Goal: Information Seeking & Learning: Learn about a topic

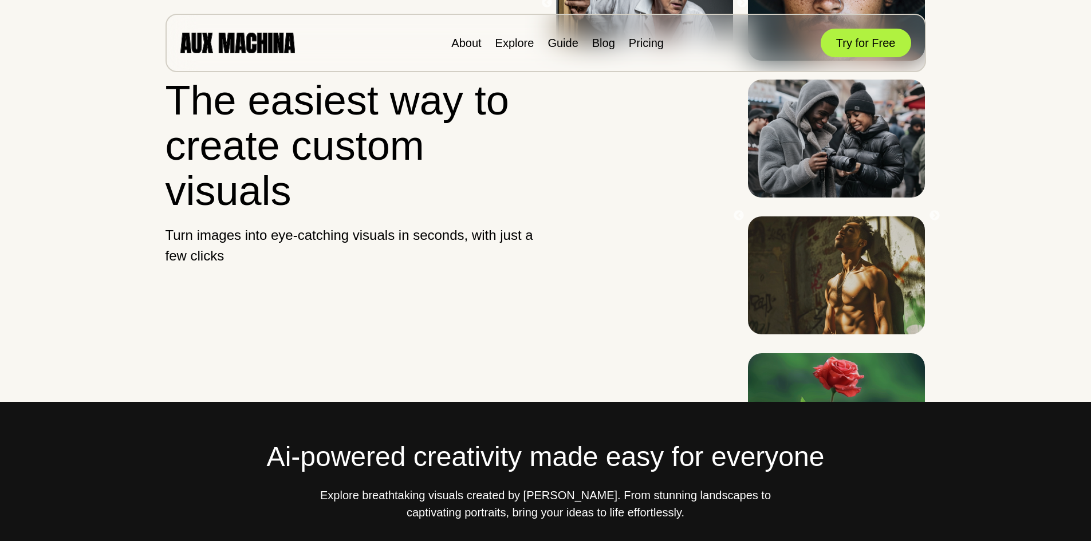
scroll to position [57, 0]
click at [629, 42] on link "Pricing" at bounding box center [646, 43] width 35 height 13
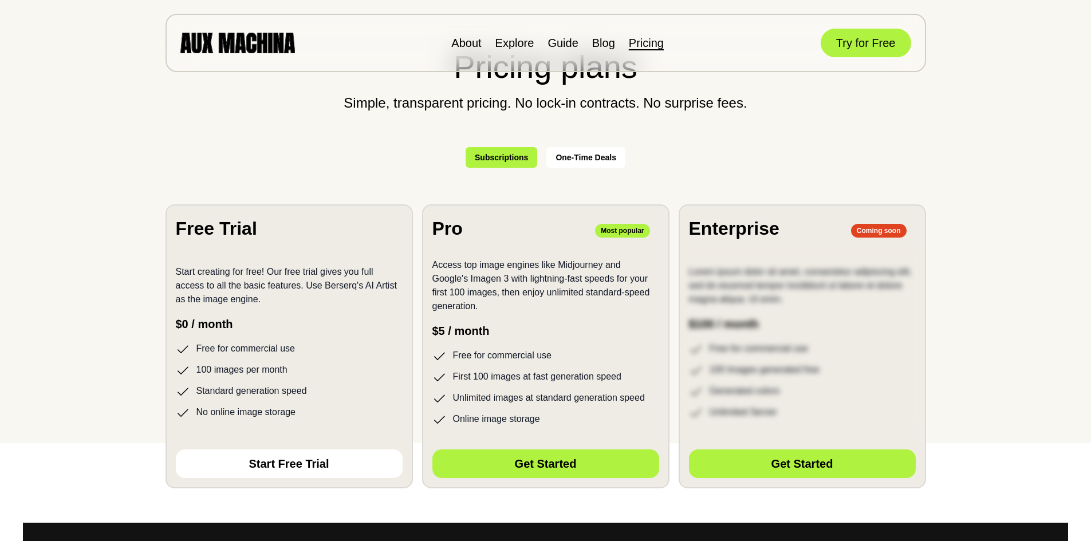
scroll to position [115, 0]
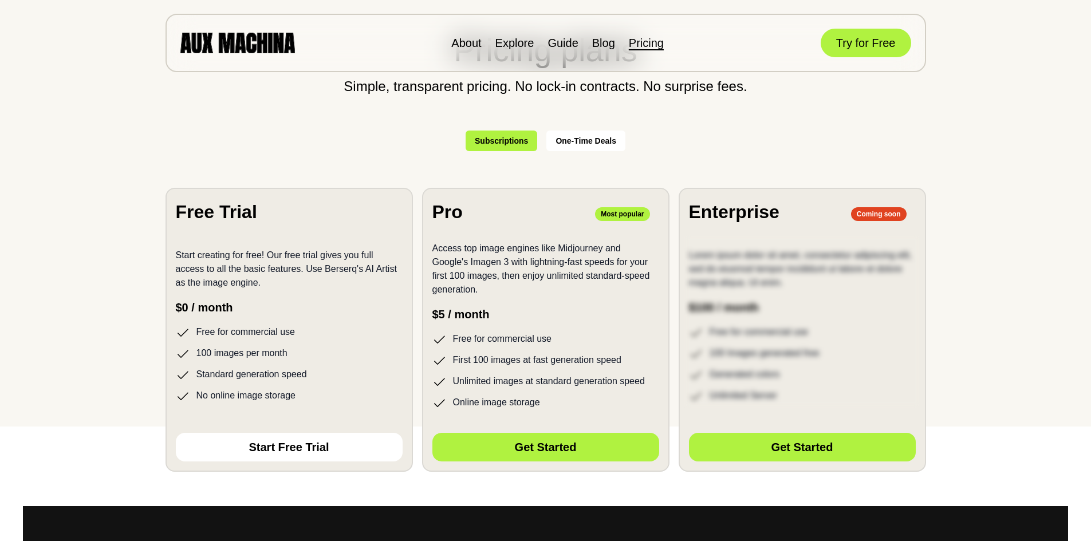
click at [576, 137] on button "One-Time Deals" at bounding box center [585, 141] width 79 height 21
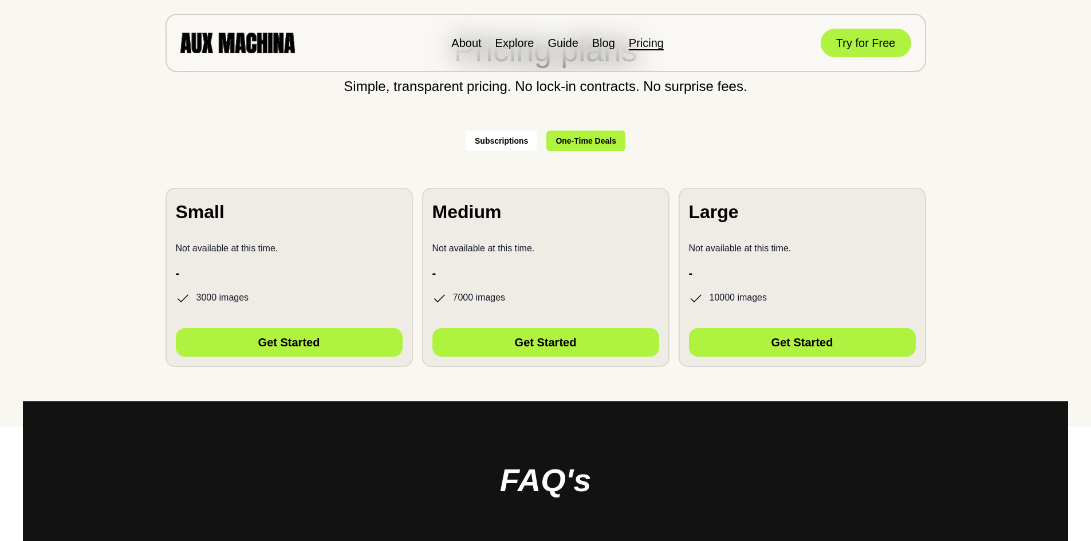
click at [505, 143] on button "Subscriptions" at bounding box center [502, 141] width 72 height 21
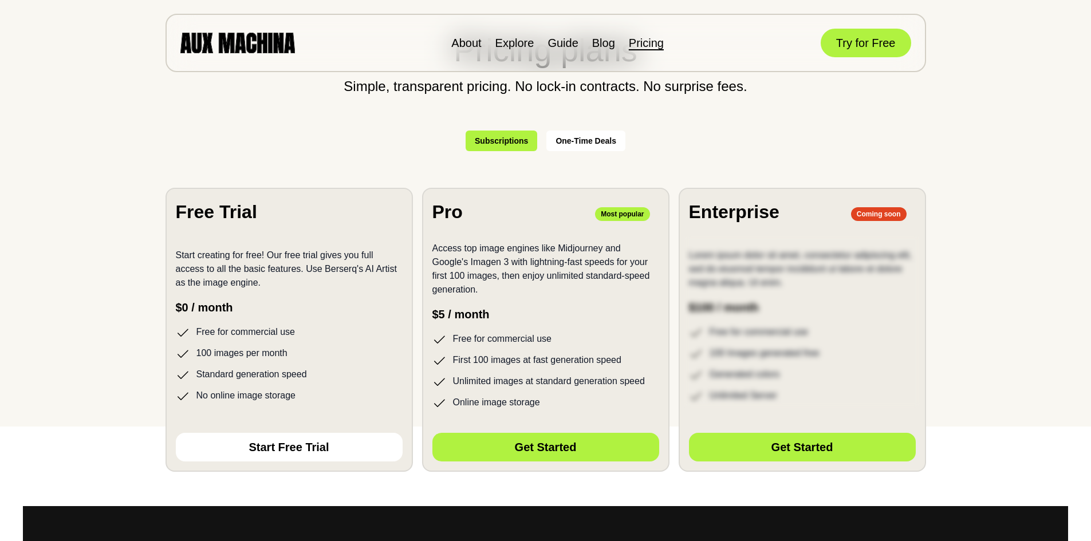
click at [560, 136] on button "One-Time Deals" at bounding box center [585, 141] width 79 height 21
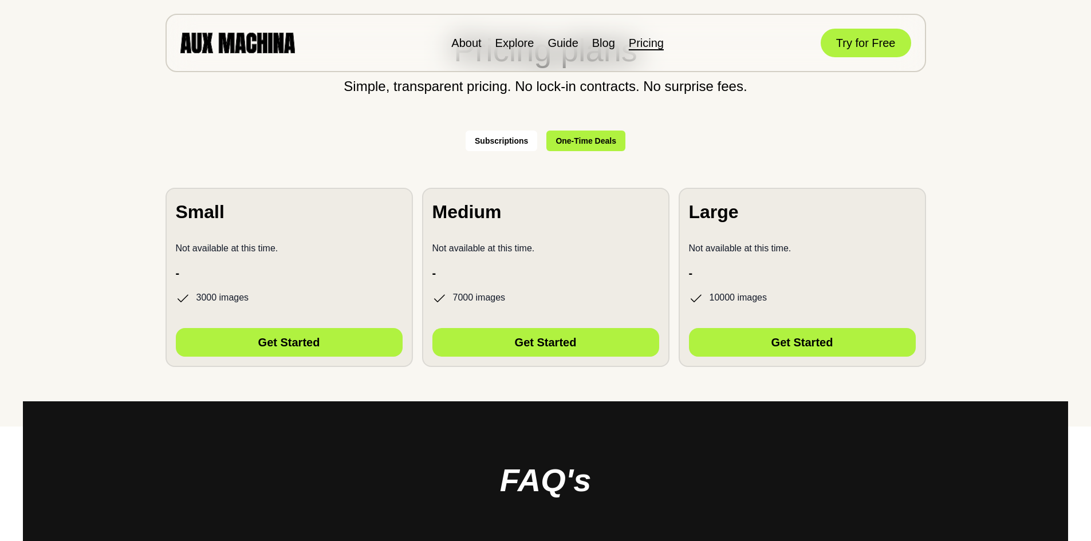
click at [496, 135] on button "Subscriptions" at bounding box center [502, 141] width 72 height 21
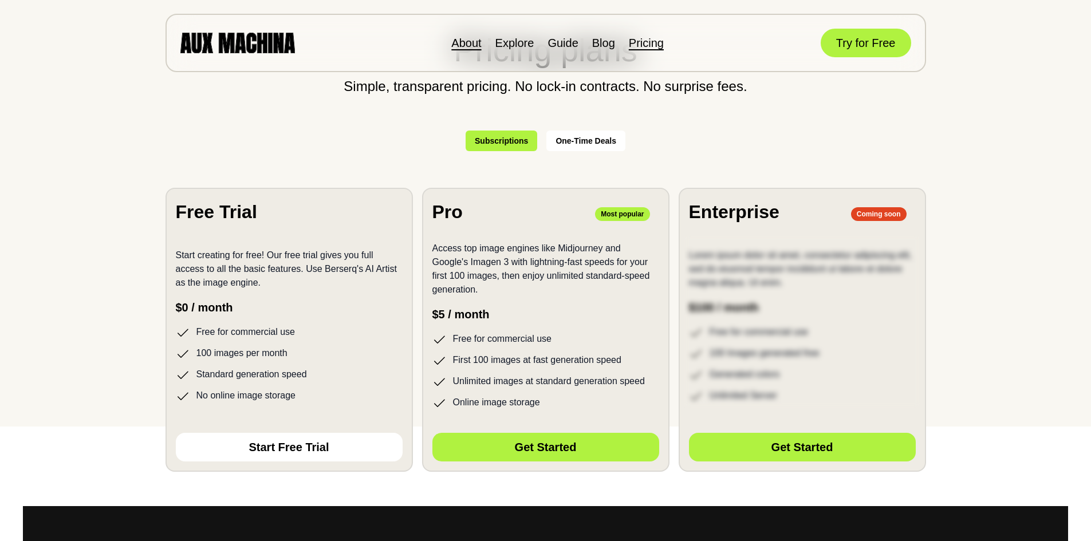
click at [467, 37] on li "About" at bounding box center [466, 42] width 30 height 17
click at [469, 44] on link "About" at bounding box center [466, 43] width 30 height 13
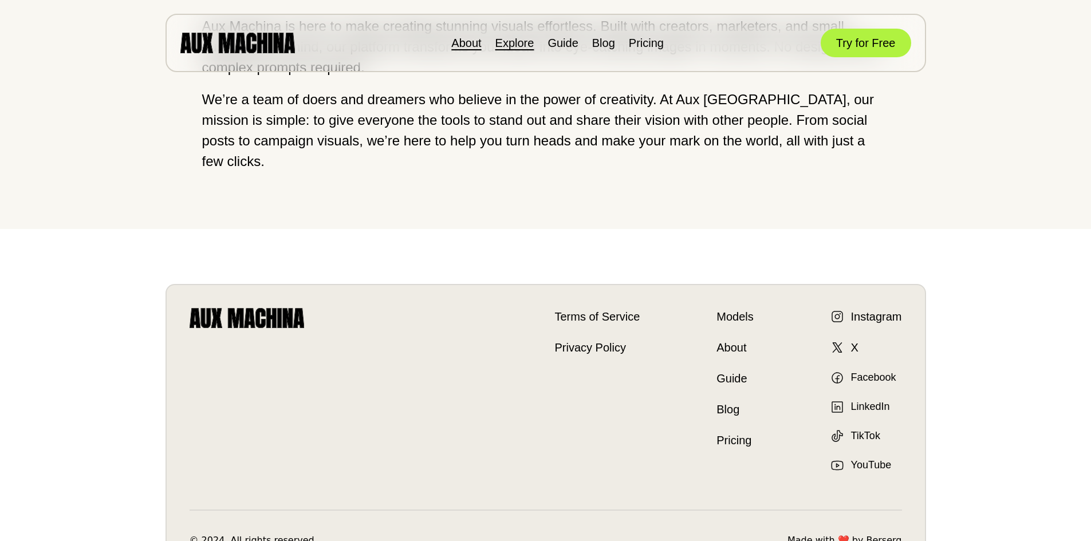
scroll to position [101, 0]
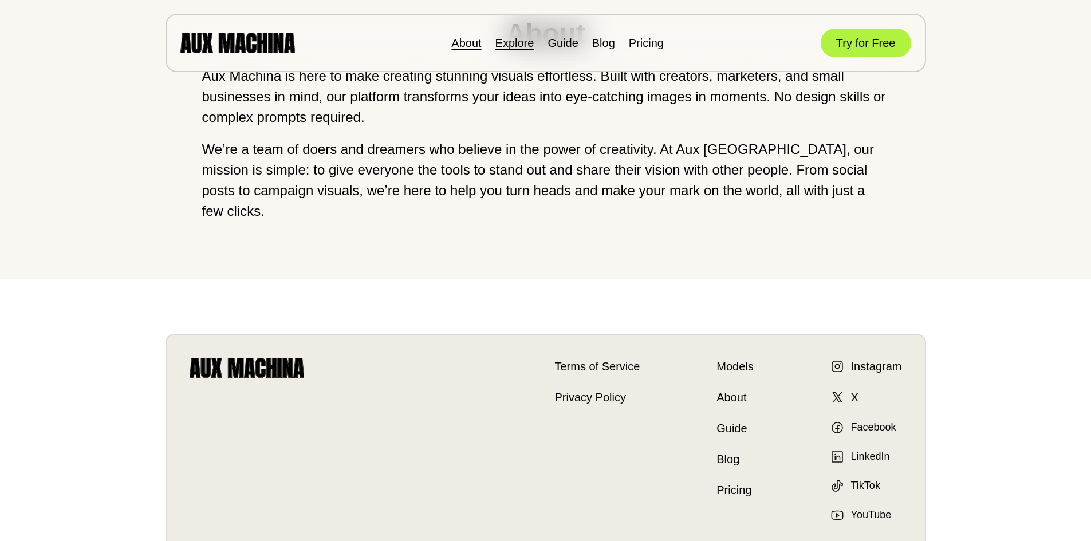
click at [526, 41] on link "Explore" at bounding box center [514, 43] width 39 height 13
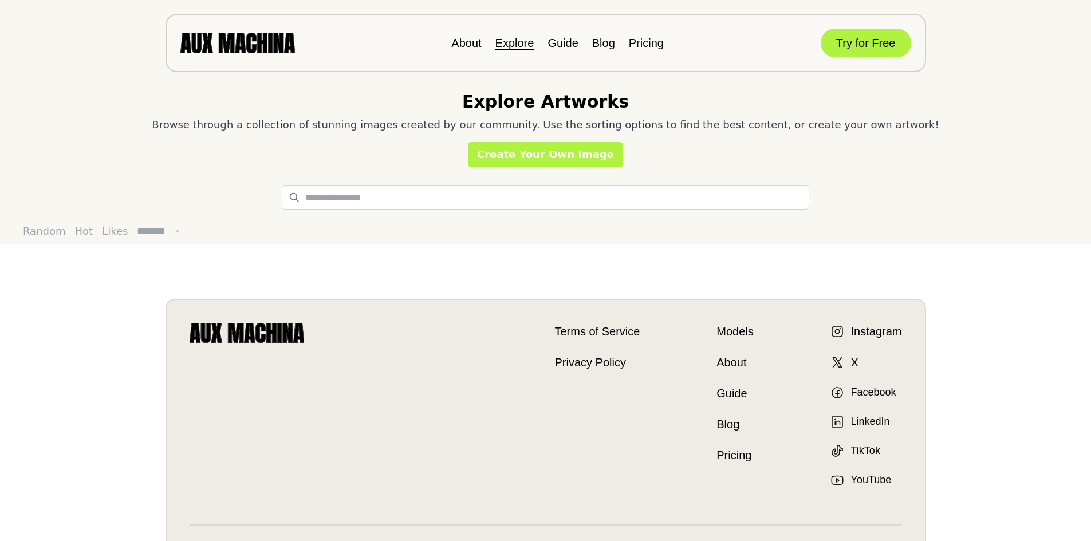
click at [241, 45] on img at bounding box center [237, 43] width 115 height 20
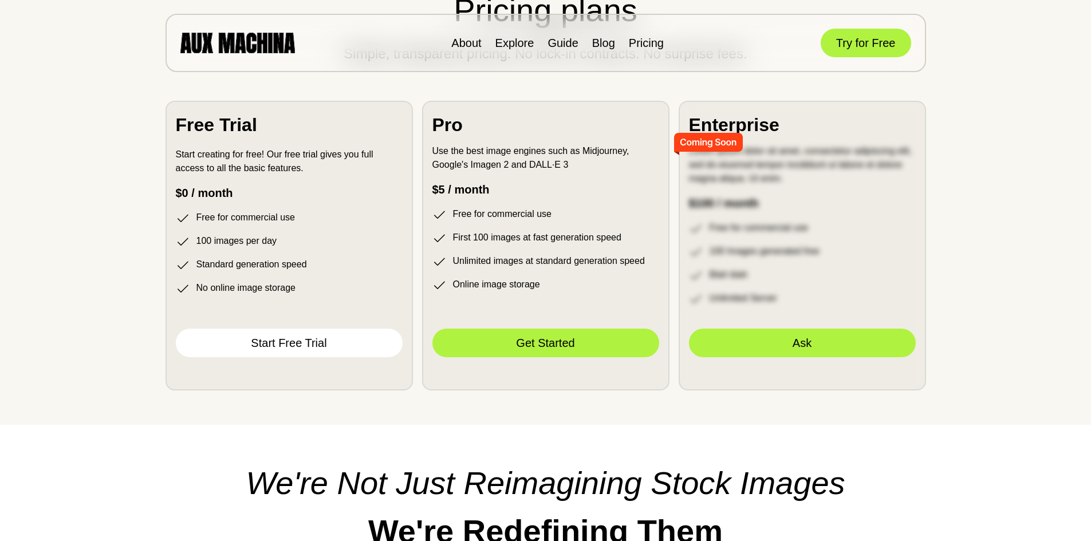
scroll to position [3150, 0]
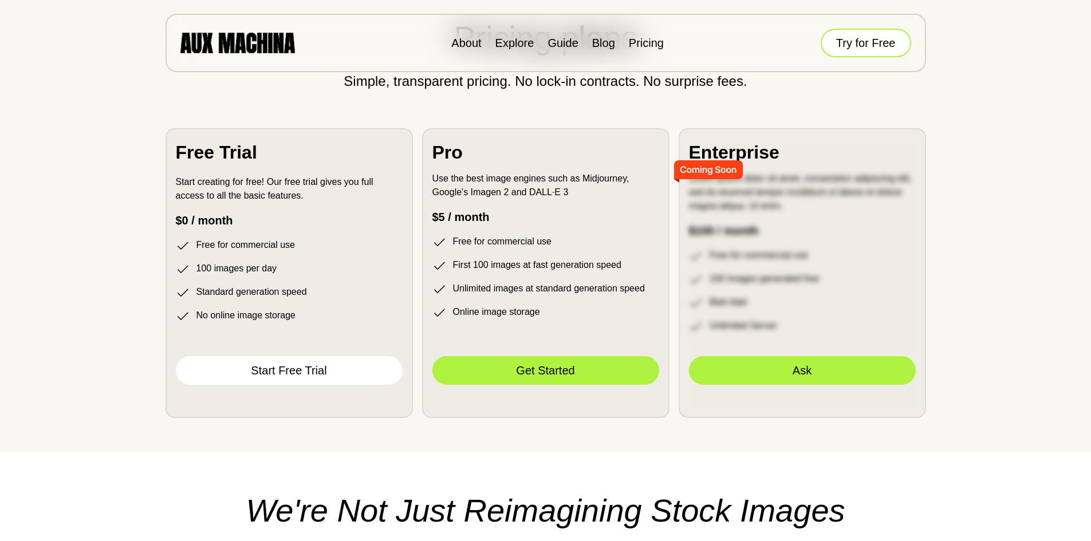
click at [899, 37] on button "Try for Free" at bounding box center [866, 43] width 90 height 29
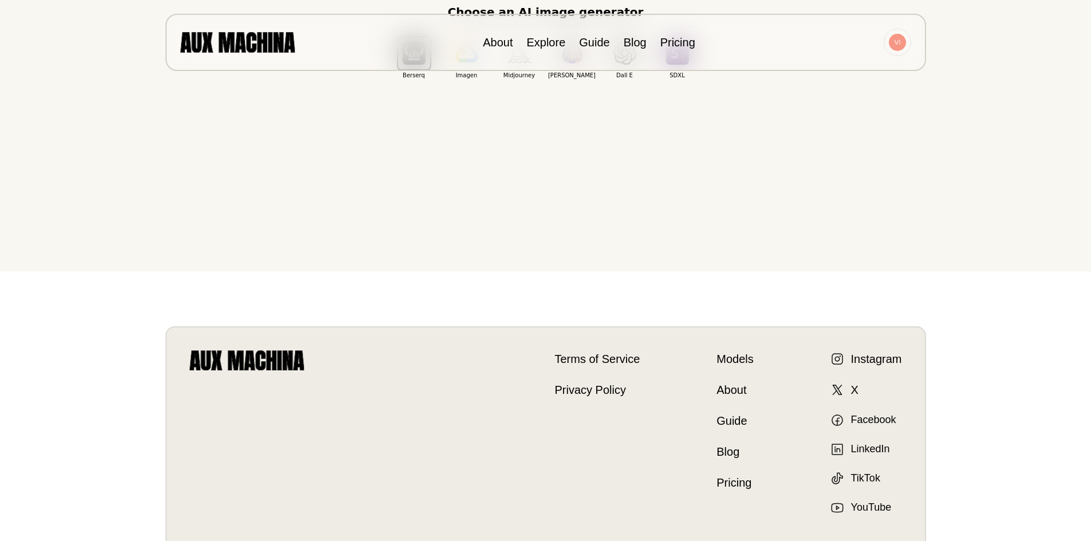
scroll to position [286, 0]
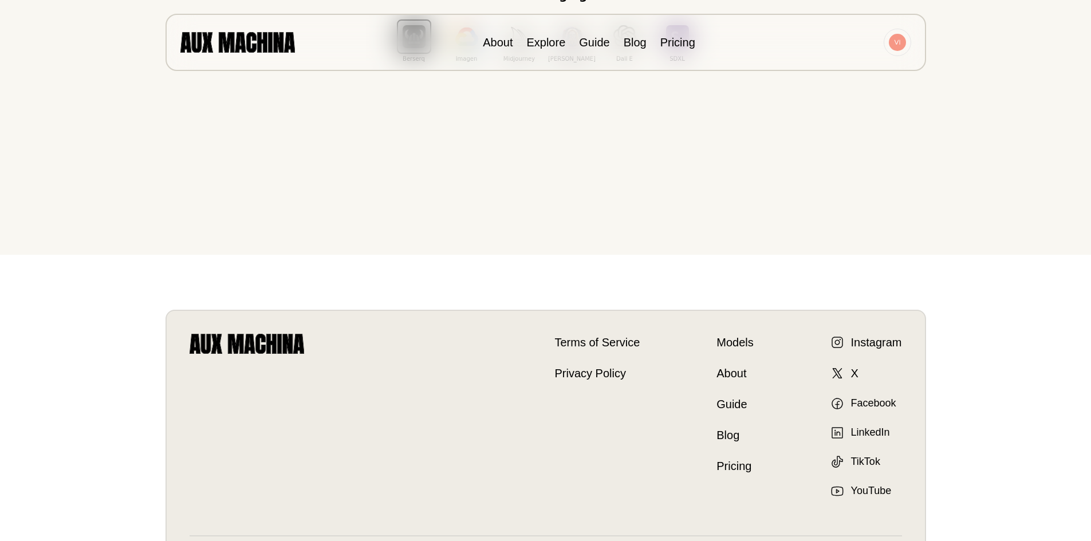
click at [897, 48] on img at bounding box center [897, 42] width 17 height 17
click at [528, 42] on link "Explore" at bounding box center [545, 42] width 39 height 13
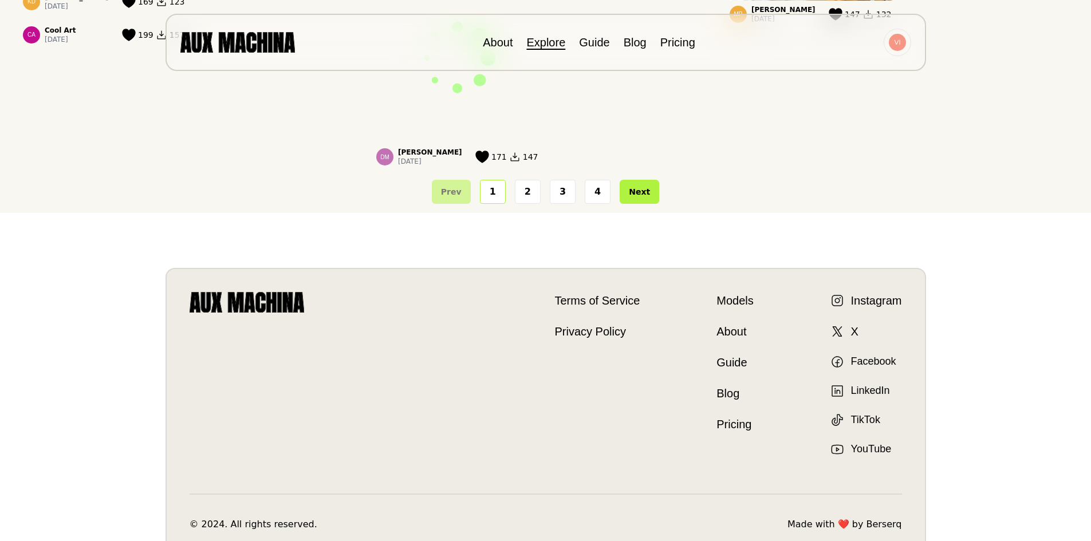
scroll to position [1201, 0]
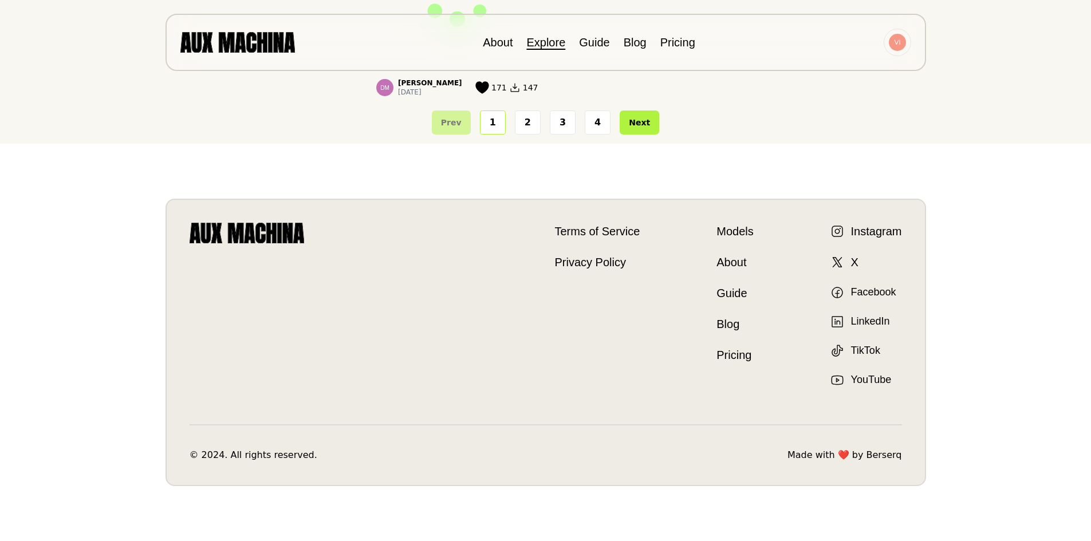
click at [743, 233] on link "Models" at bounding box center [735, 231] width 37 height 17
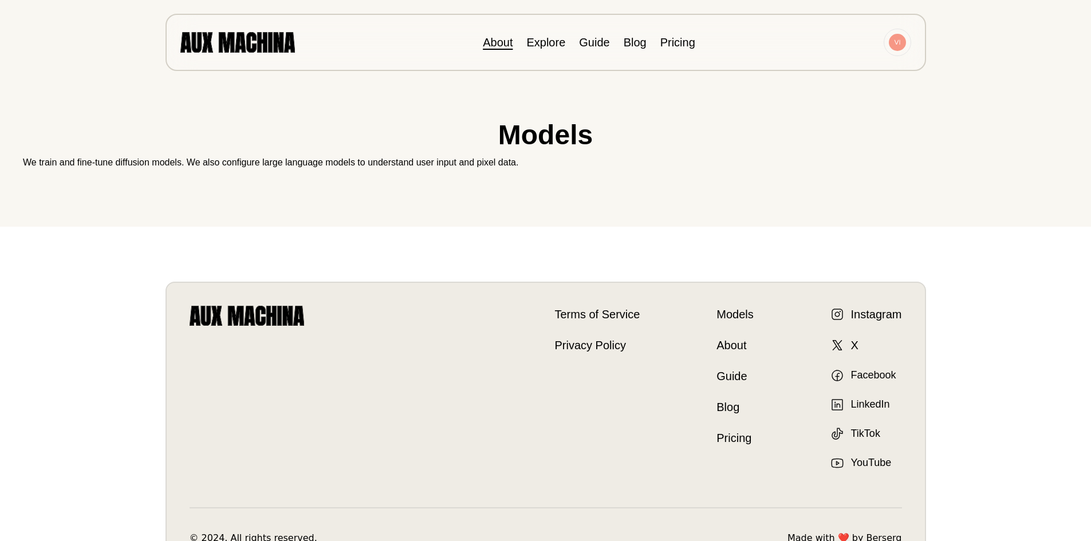
click at [507, 44] on link "About" at bounding box center [498, 42] width 30 height 13
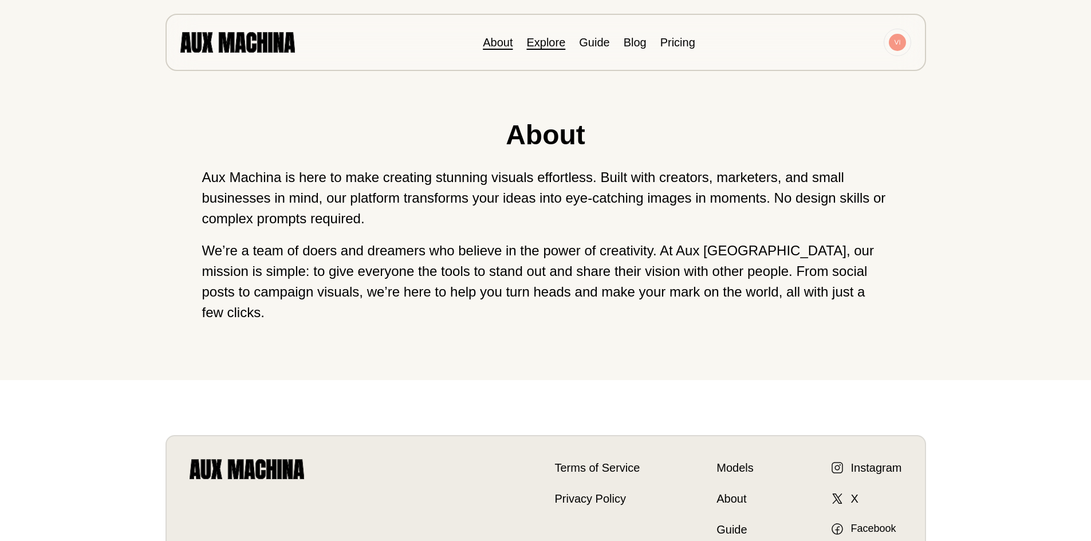
click at [541, 46] on link "Explore" at bounding box center [545, 42] width 39 height 13
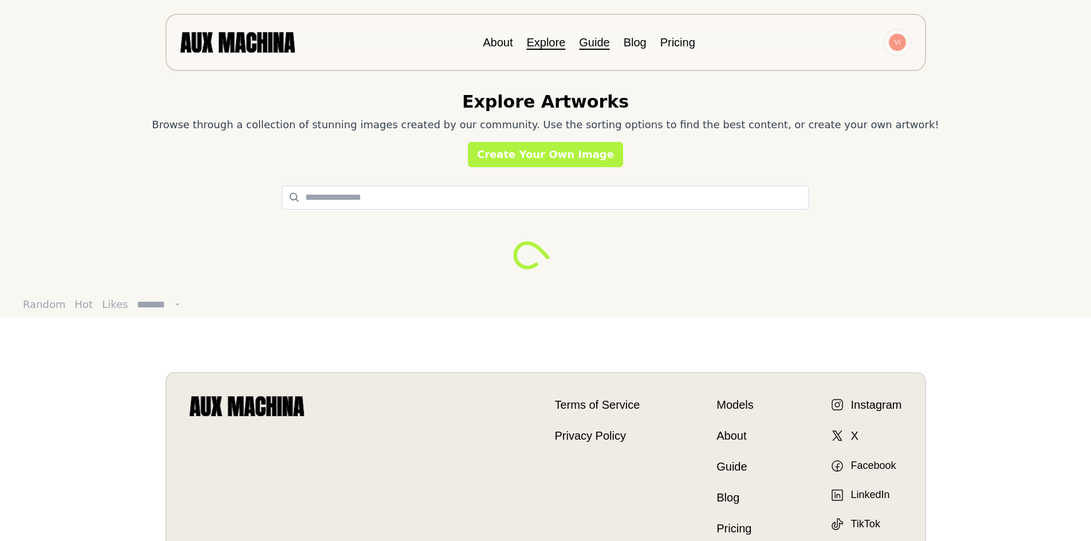
click at [593, 44] on link "Guide" at bounding box center [594, 42] width 30 height 13
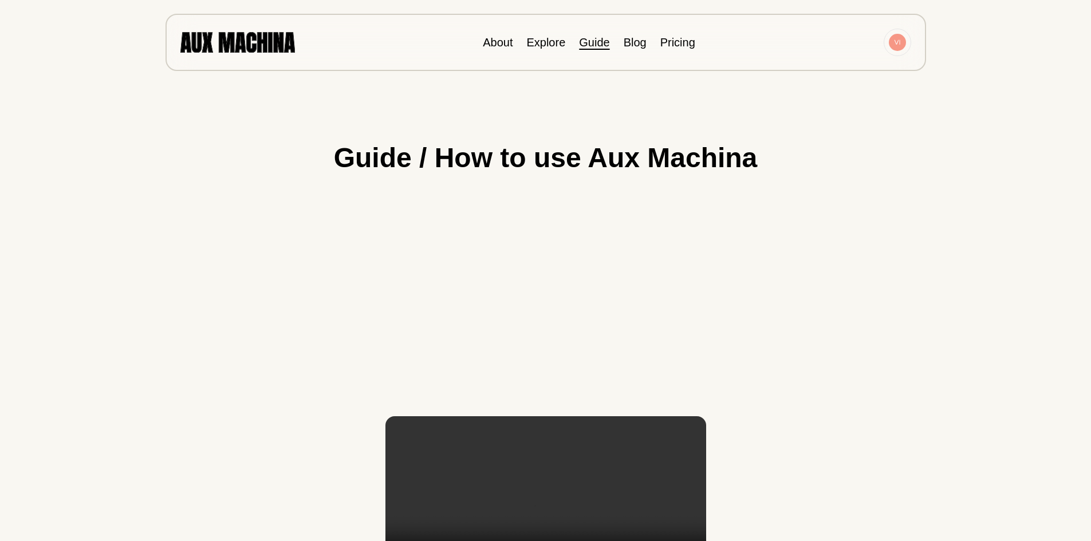
click at [638, 34] on li "Blog" at bounding box center [635, 42] width 23 height 17
click at [637, 41] on link "Blog" at bounding box center [635, 42] width 23 height 13
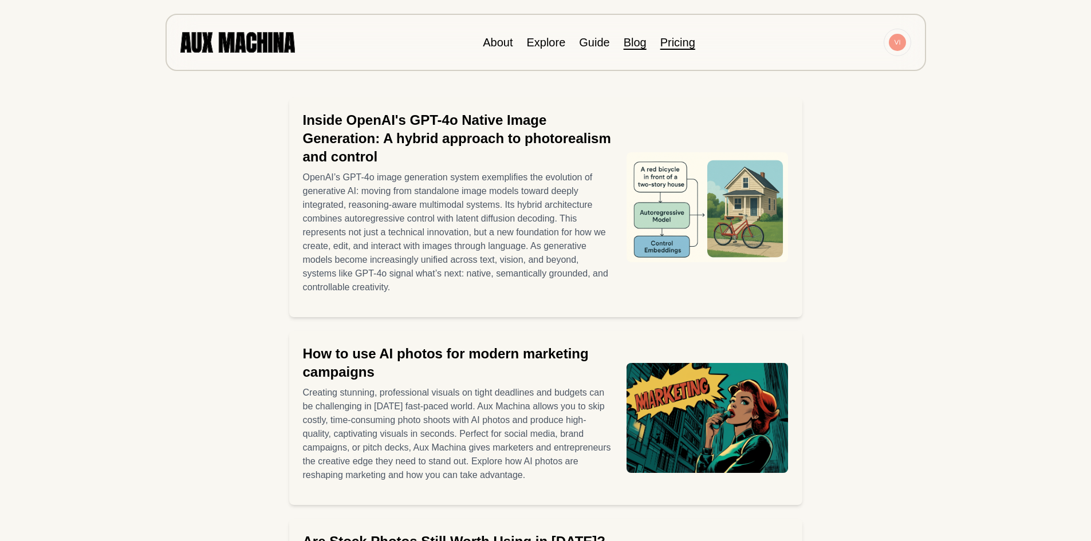
click at [684, 38] on link "Pricing" at bounding box center [677, 42] width 35 height 13
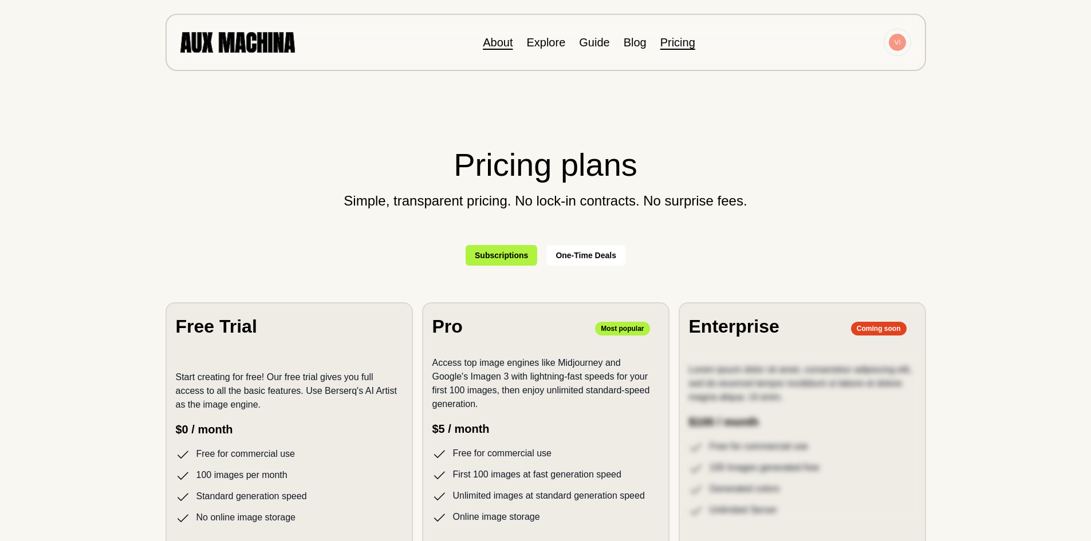
click at [508, 43] on link "About" at bounding box center [498, 42] width 30 height 13
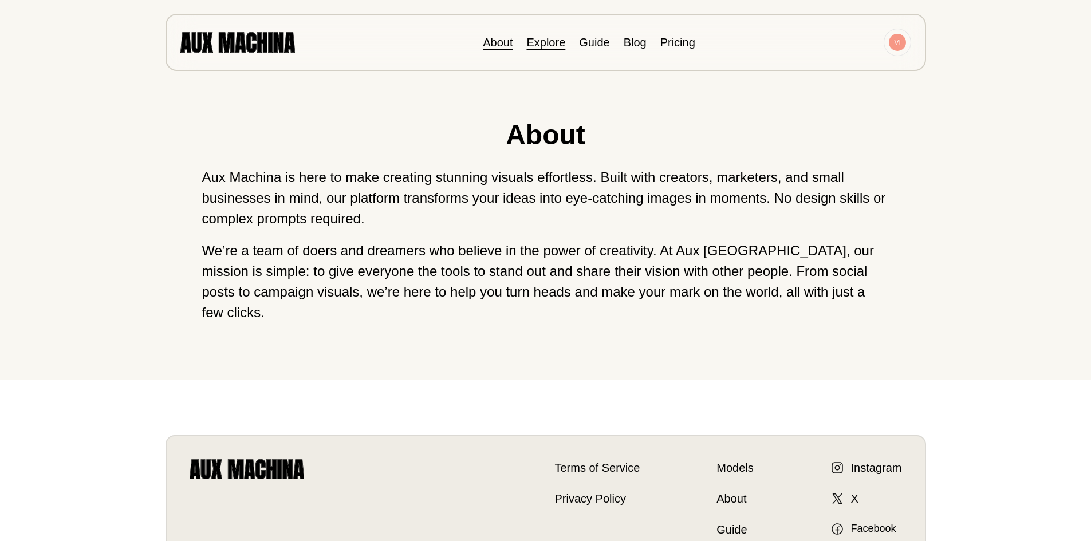
click at [548, 44] on link "Explore" at bounding box center [545, 42] width 39 height 13
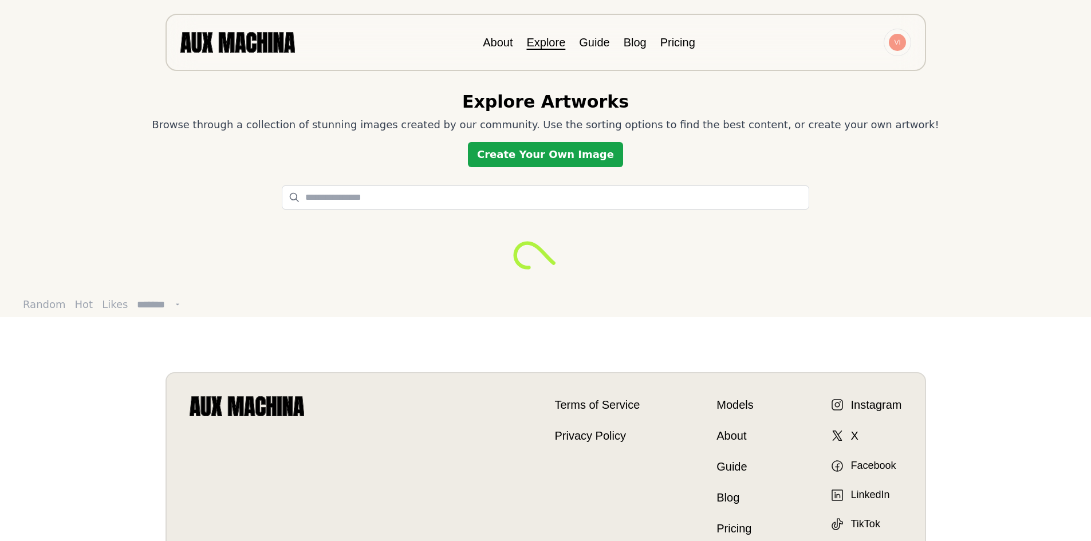
click at [536, 153] on link "Create Your Own Image" at bounding box center [545, 154] width 155 height 25
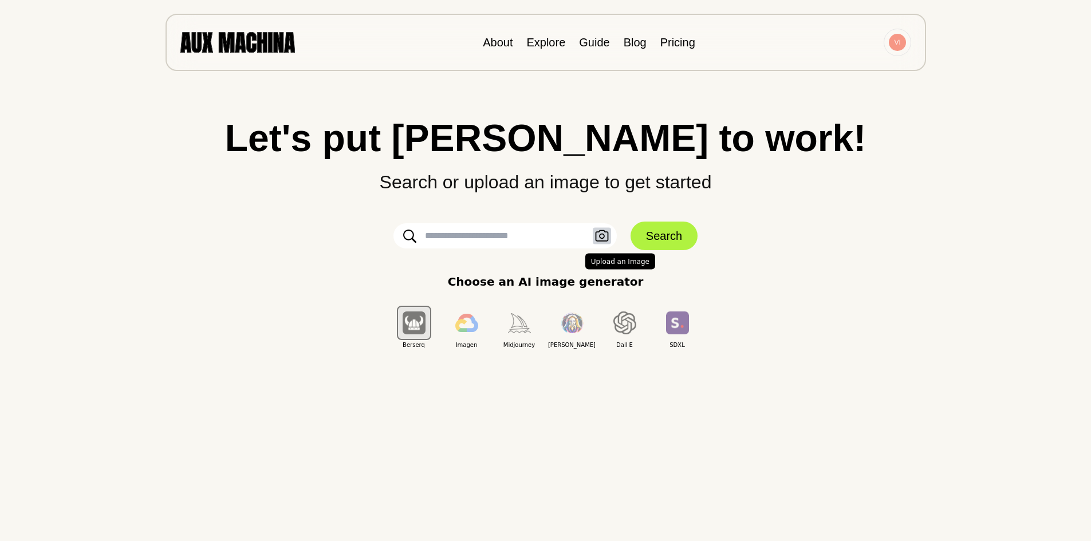
click at [597, 237] on icon "button" at bounding box center [602, 236] width 14 height 12
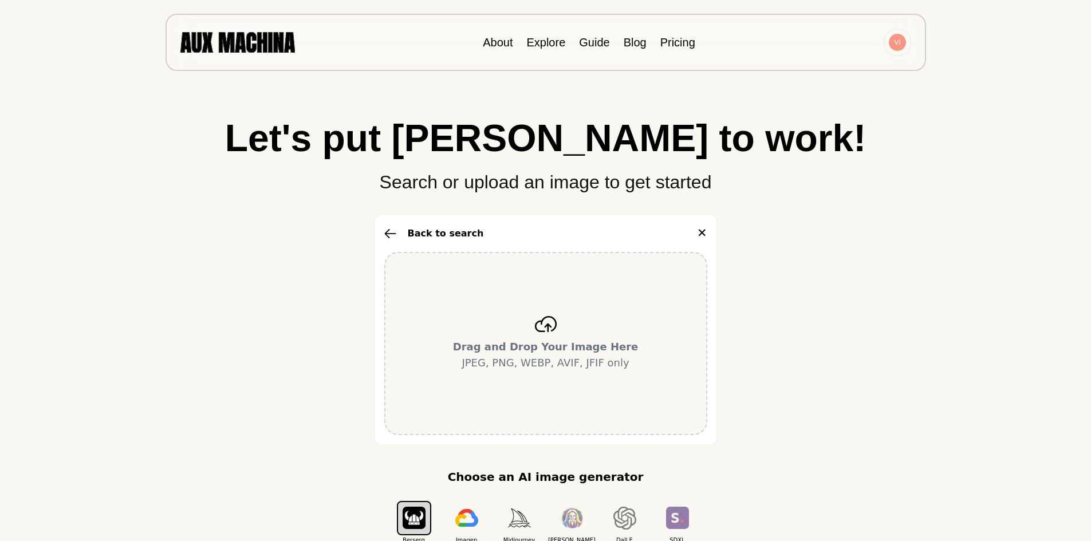
click at [510, 355] on p "Drag and Drop Your Image Here JPEG, PNG, WEBP, AVIF, JFIF only" at bounding box center [546, 355] width 186 height 32
click at [541, 34] on div "About Explore Guide Blog Pricing" at bounding box center [546, 42] width 761 height 57
click at [542, 43] on link "Explore" at bounding box center [545, 42] width 39 height 13
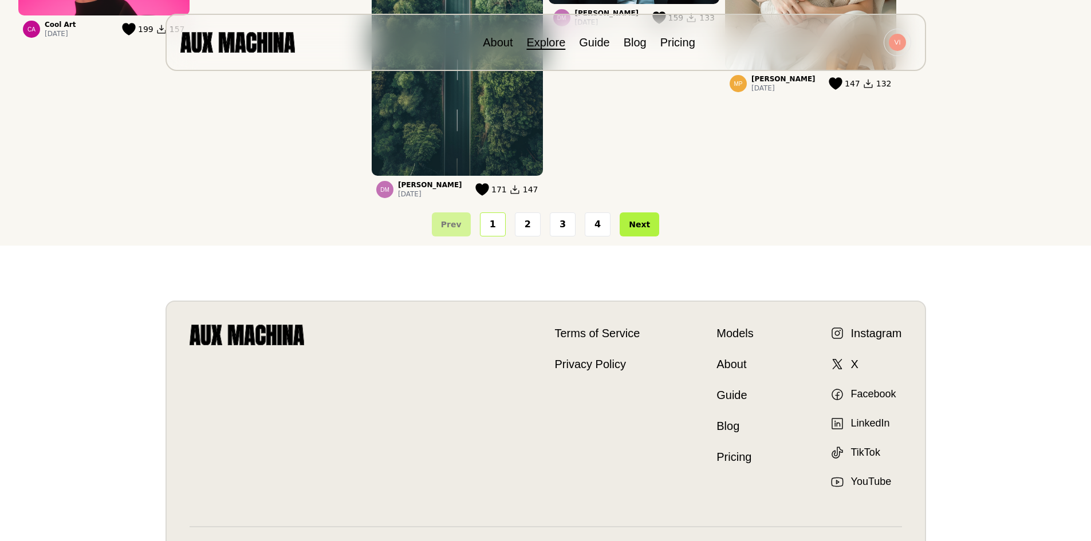
scroll to position [1078, 0]
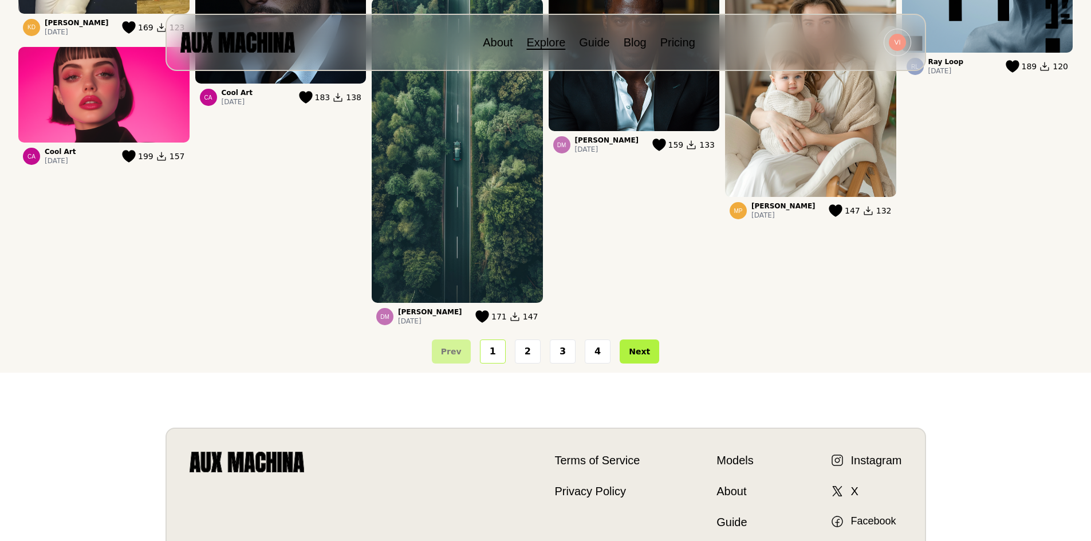
click at [519, 354] on button "2" at bounding box center [528, 352] width 26 height 24
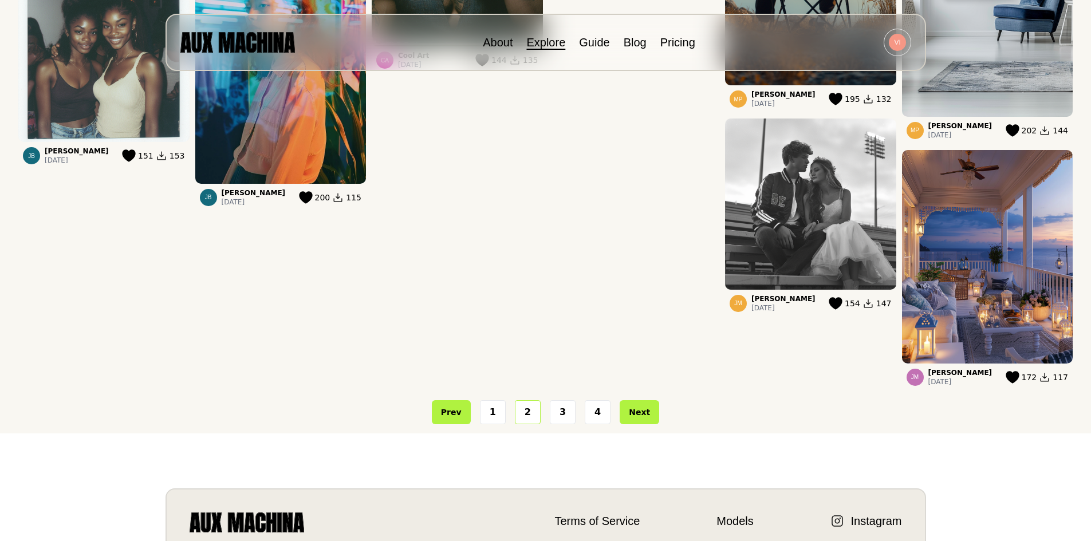
scroll to position [1021, 0]
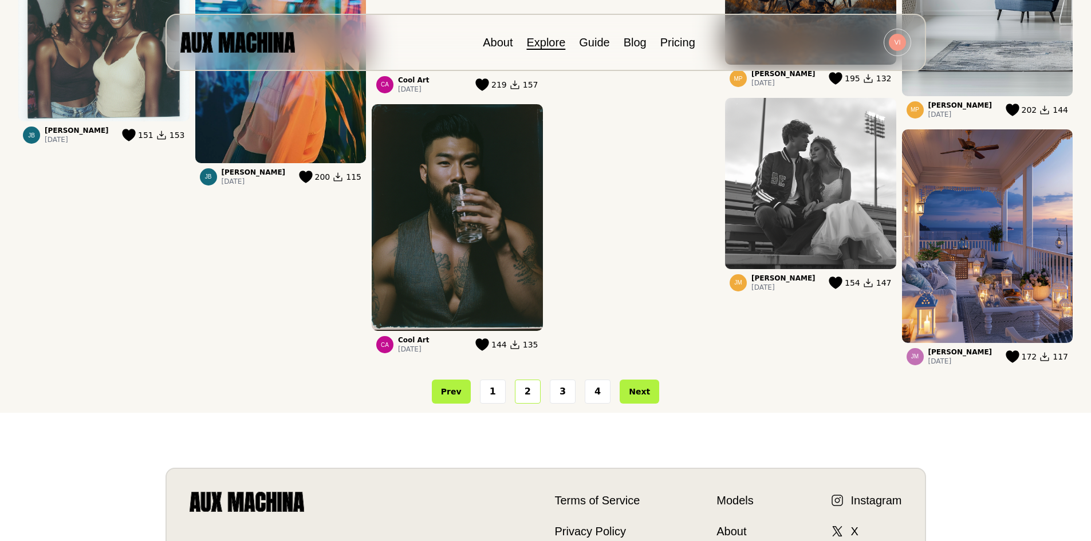
click at [562, 393] on button "3" at bounding box center [563, 392] width 26 height 24
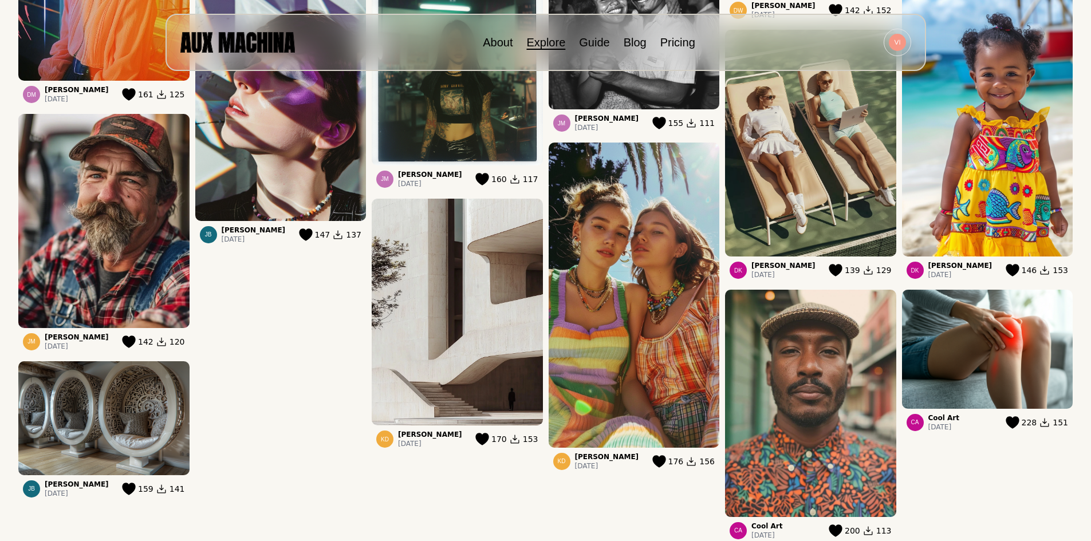
scroll to position [820, 0]
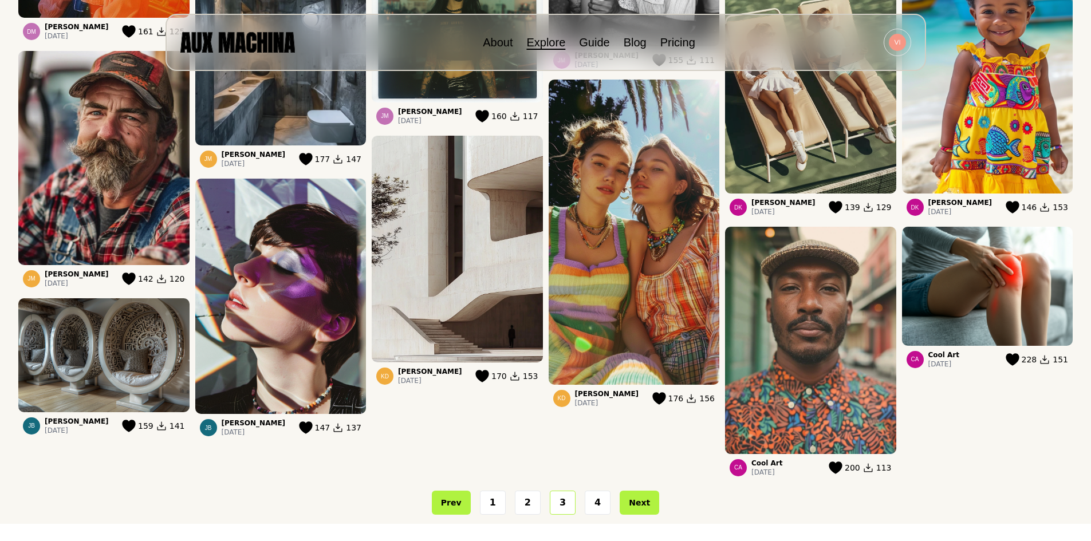
click at [277, 384] on img at bounding box center [280, 297] width 171 height 236
click at [592, 505] on button "4" at bounding box center [598, 503] width 26 height 24
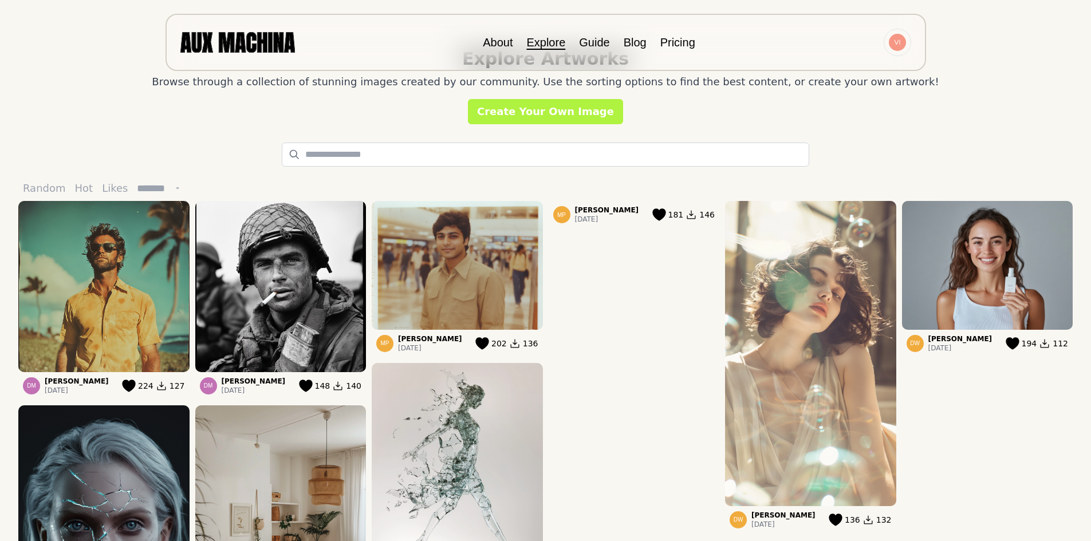
scroll to position [30, 0]
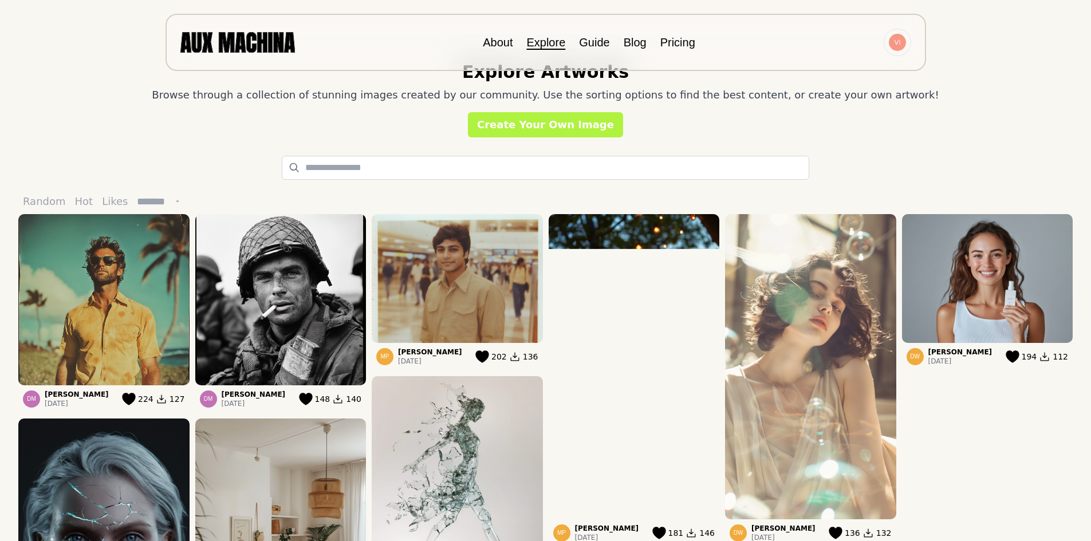
click at [1010, 278] on img at bounding box center [987, 278] width 171 height 129
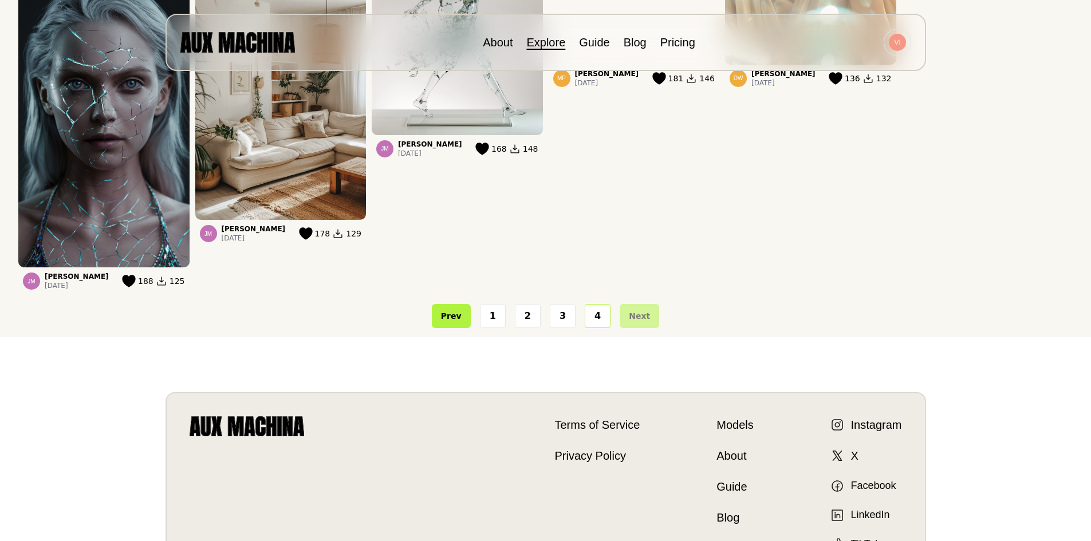
scroll to position [488, 0]
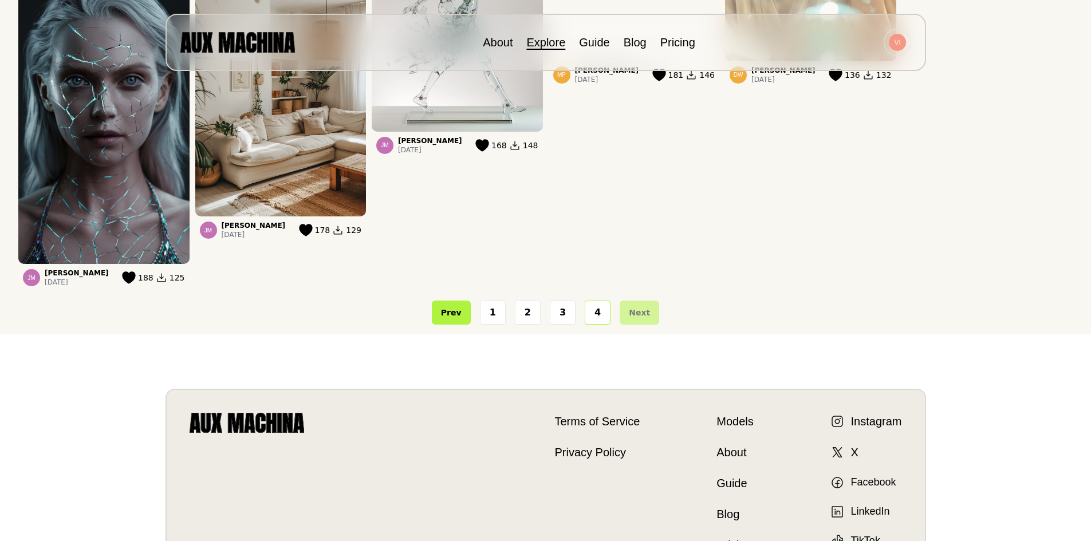
click at [599, 321] on button "4" at bounding box center [598, 313] width 26 height 24
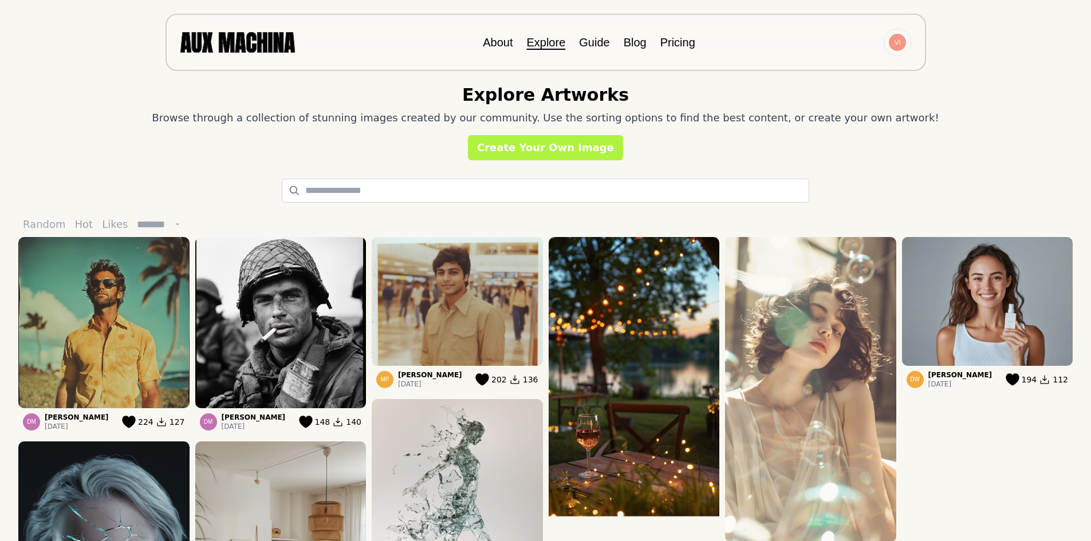
scroll to position [0, 0]
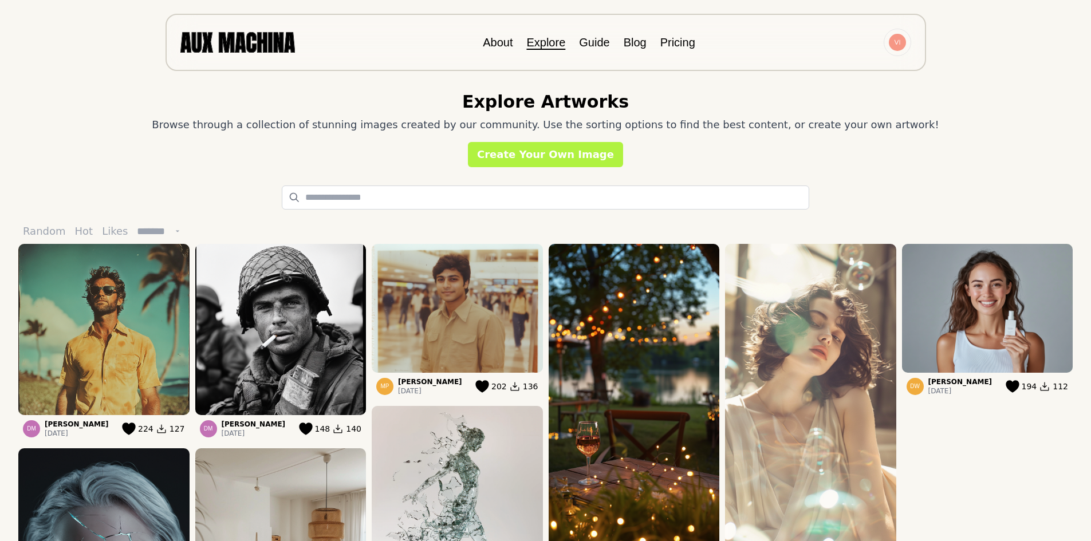
click at [52, 229] on button "Random" at bounding box center [44, 231] width 52 height 25
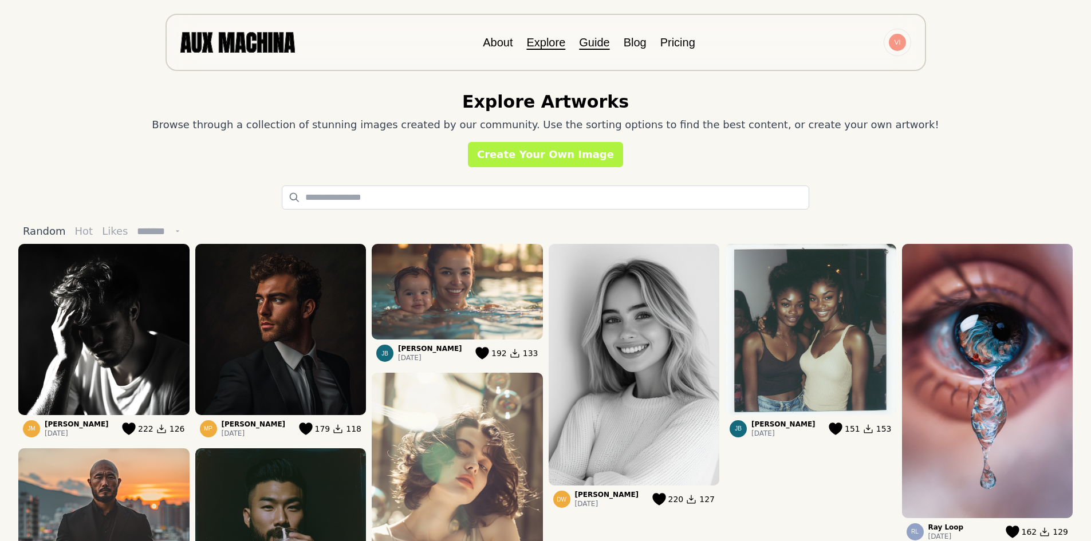
click at [589, 45] on link "Guide" at bounding box center [594, 42] width 30 height 13
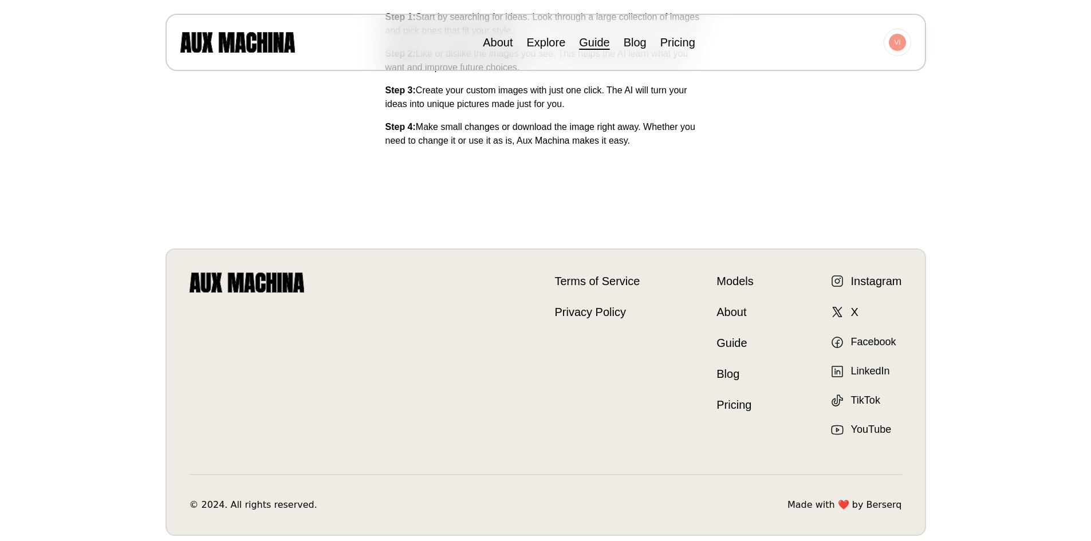
scroll to position [419, 0]
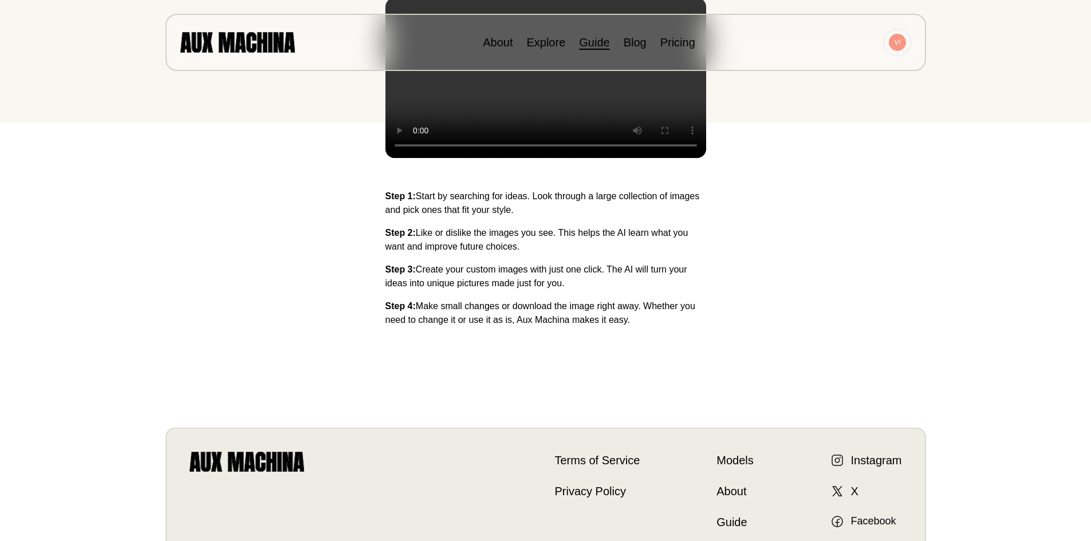
click at [735, 459] on link "Models" at bounding box center [735, 460] width 37 height 17
